Goal: Transaction & Acquisition: Purchase product/service

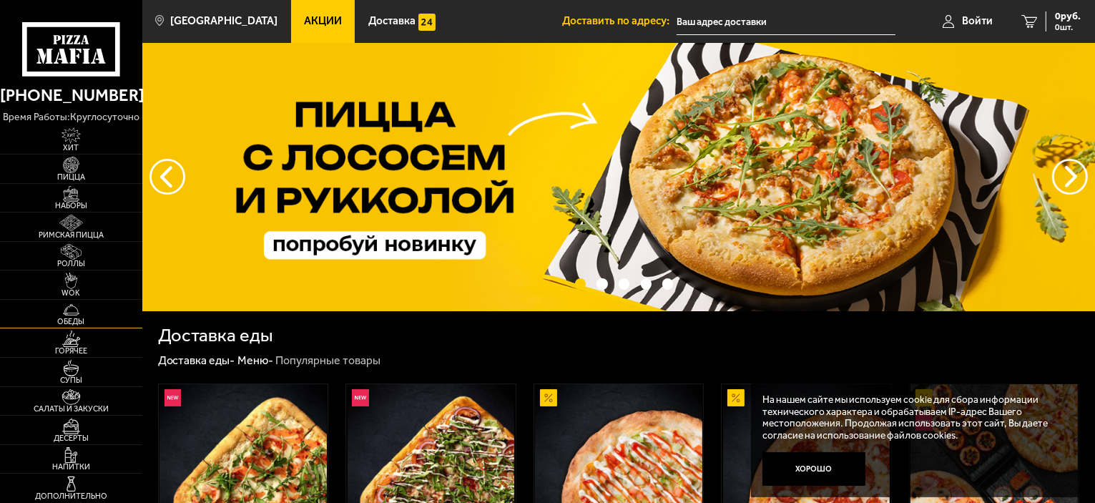
click at [17, 311] on link "Обеды" at bounding box center [71, 314] width 142 height 29
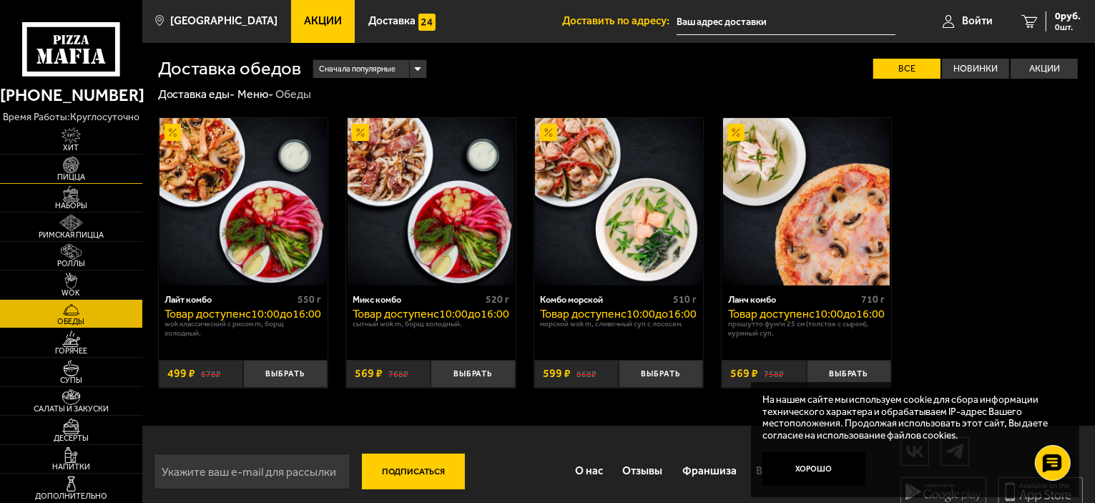
click at [83, 169] on img at bounding box center [71, 165] width 44 height 16
